Goal: Information Seeking & Learning: Find specific fact

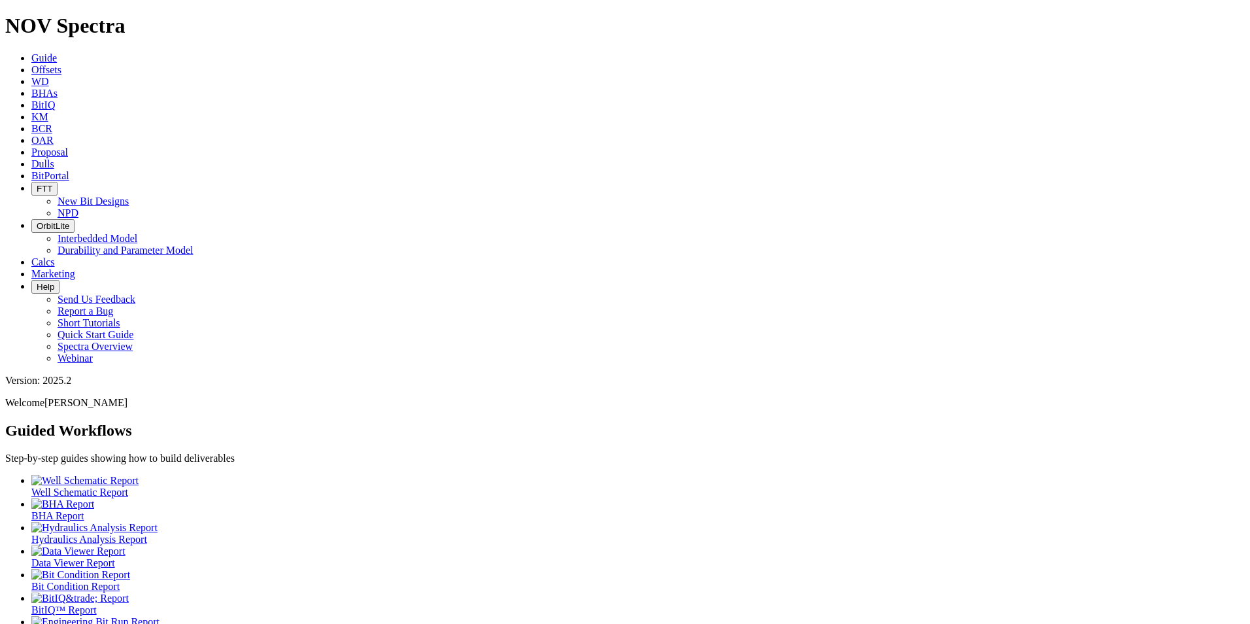
click at [31, 111] on icon at bounding box center [31, 116] width 0 height 11
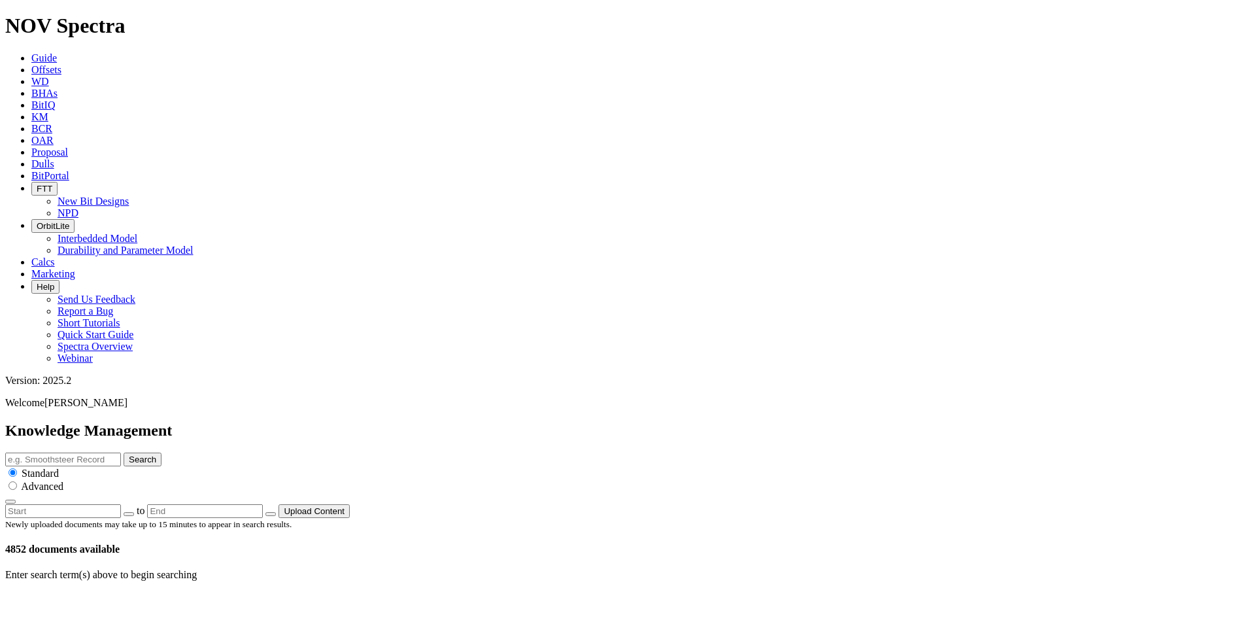
click at [121, 452] on input "text" at bounding box center [63, 459] width 116 height 14
type input "eagle eye"
click at [161, 452] on button "Search" at bounding box center [143, 459] width 38 height 14
click at [50, 598] on icon at bounding box center [50, 603] width 0 height 11
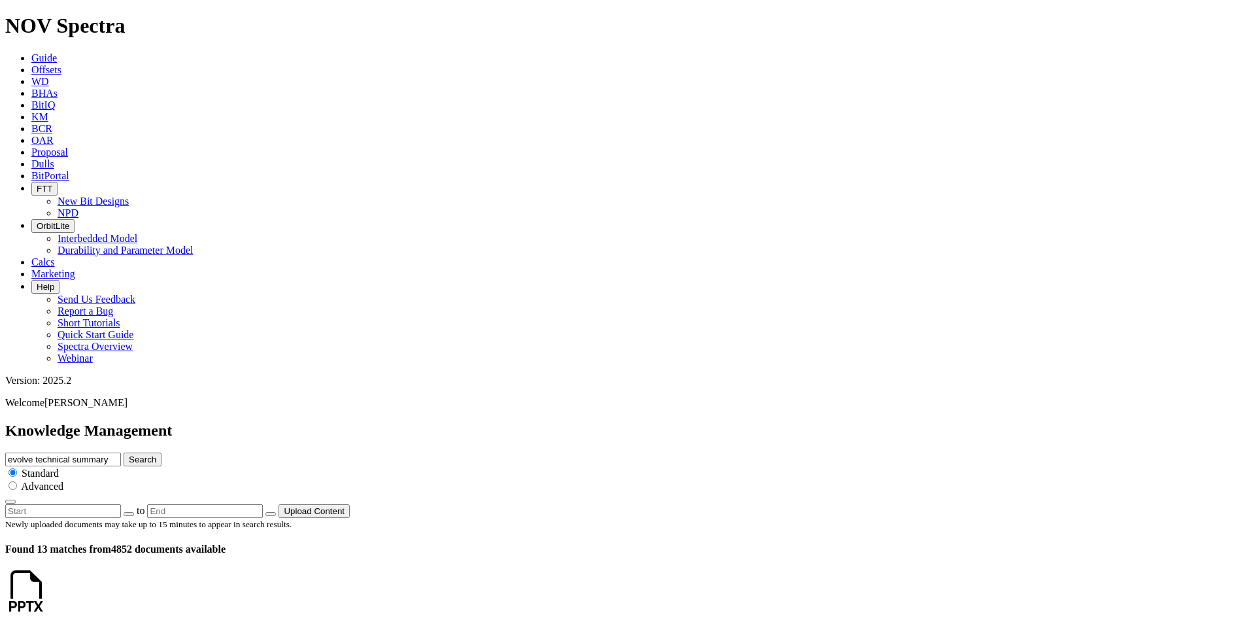
scroll to position [1298, 0]
